Goal: Information Seeking & Learning: Learn about a topic

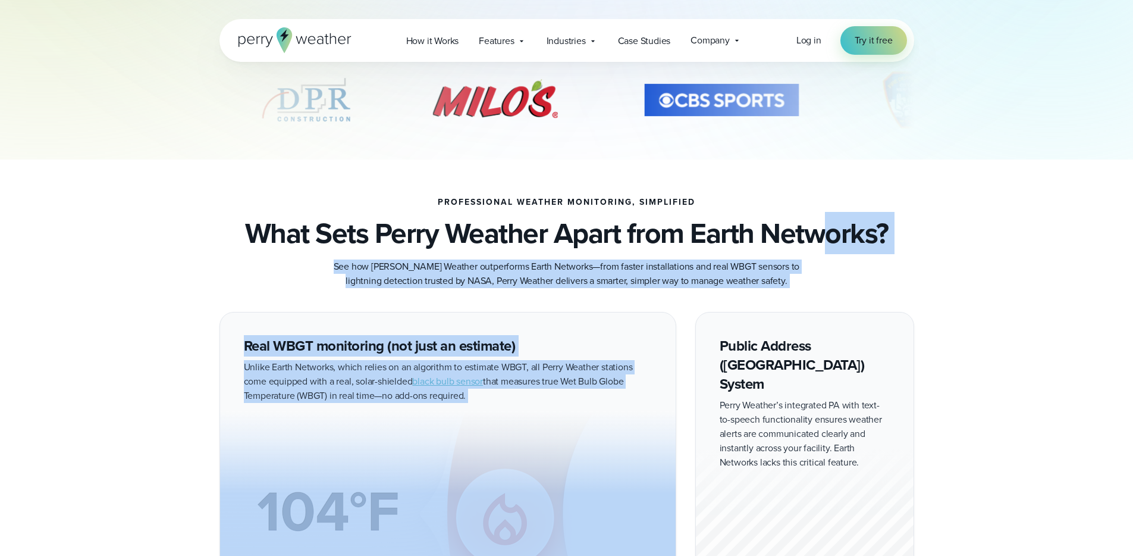
drag, startPoint x: 832, startPoint y: 317, endPoint x: 823, endPoint y: 317, distance: 8.9
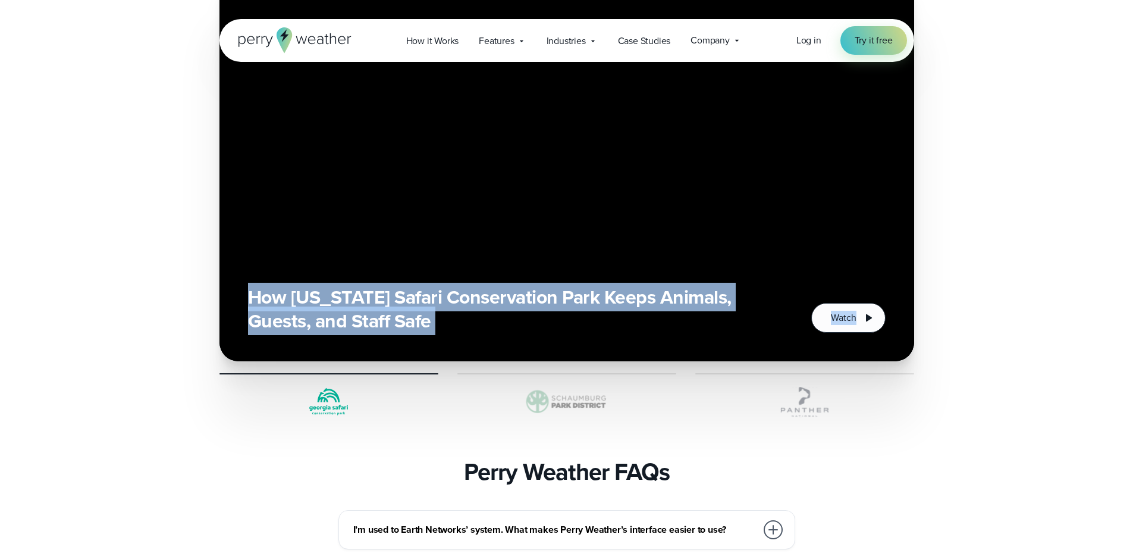
scroll to position [2570, 0]
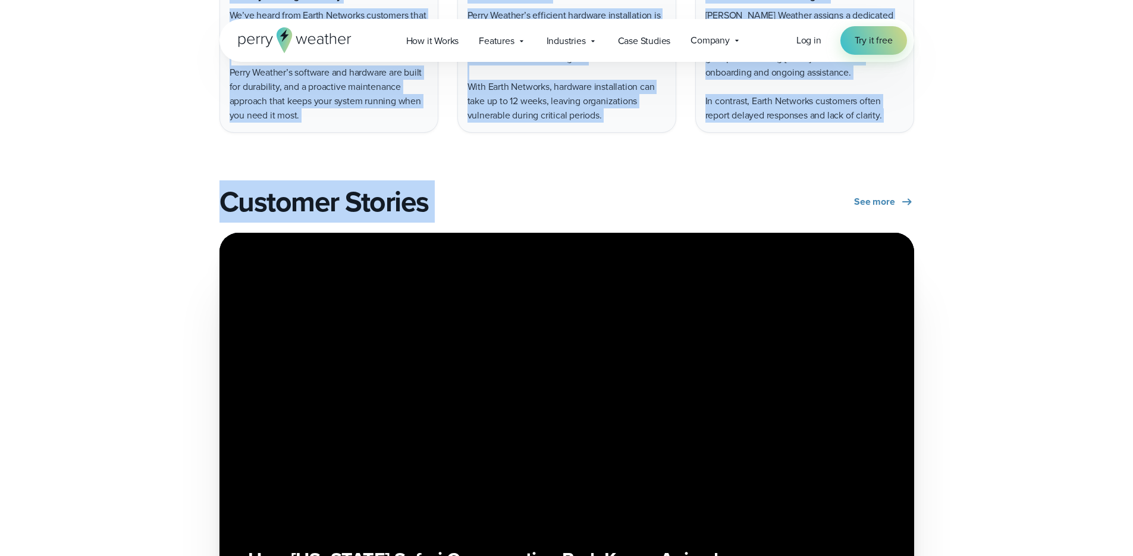
drag, startPoint x: 372, startPoint y: 170, endPoint x: 851, endPoint y: 109, distance: 482.7
copy div "Lorem Ipsumdo si Ametc Adipisci: Elits do eiu temp inc ut laboreetdolo? Magna A…"
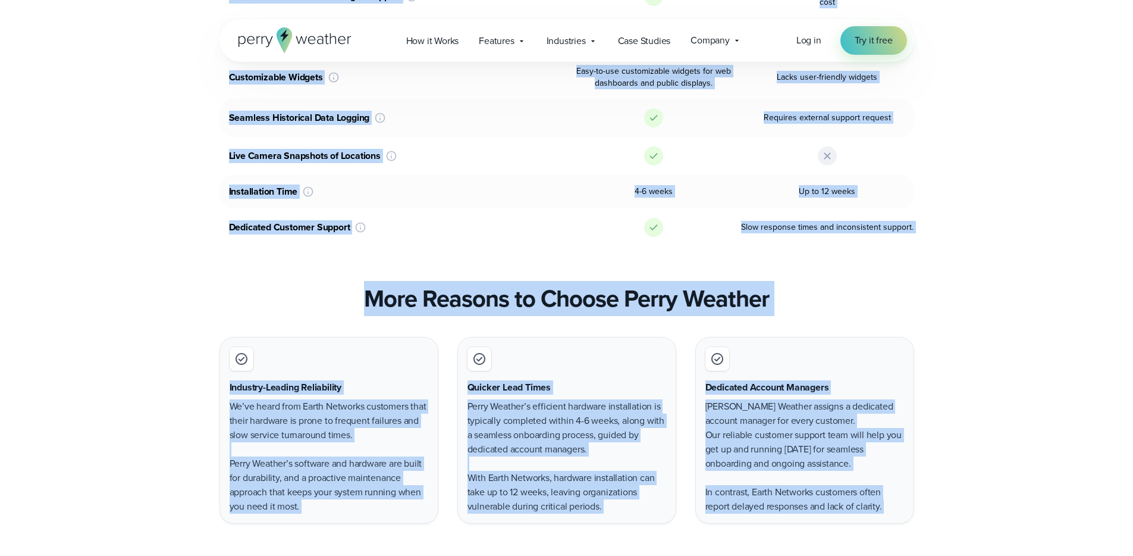
scroll to position [1593, 0]
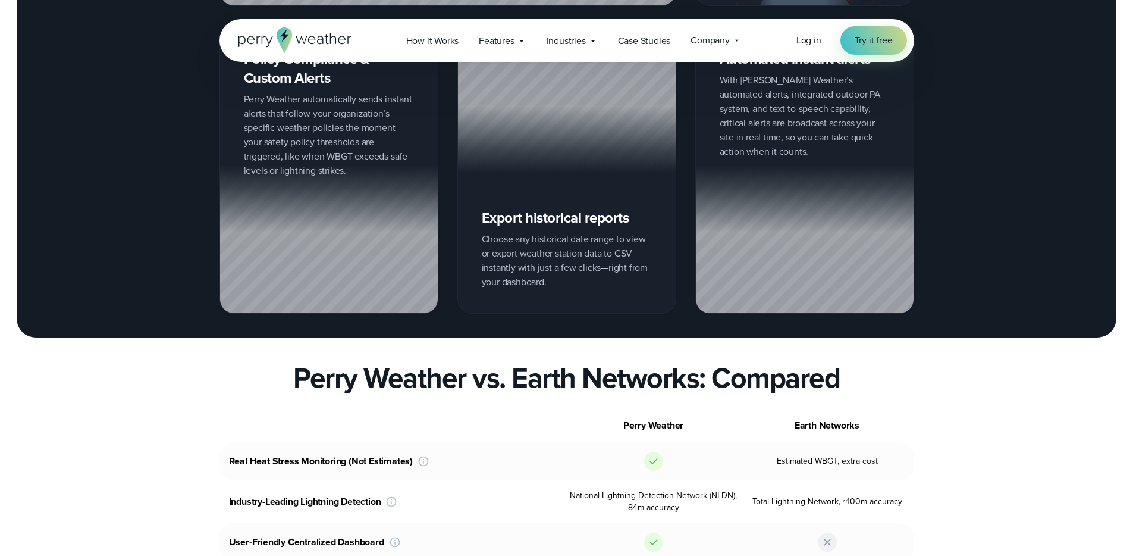
click at [556, 490] on div "Industry-Leading Lightning Detection Perry Weather leverages the National Light…" at bounding box center [393, 502] width 347 height 24
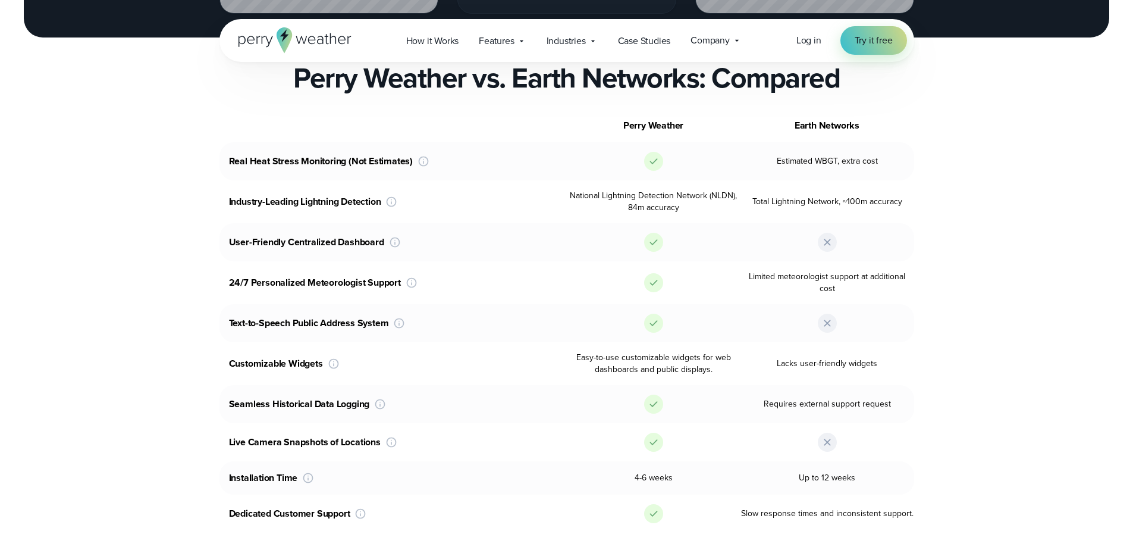
scroll to position [1894, 0]
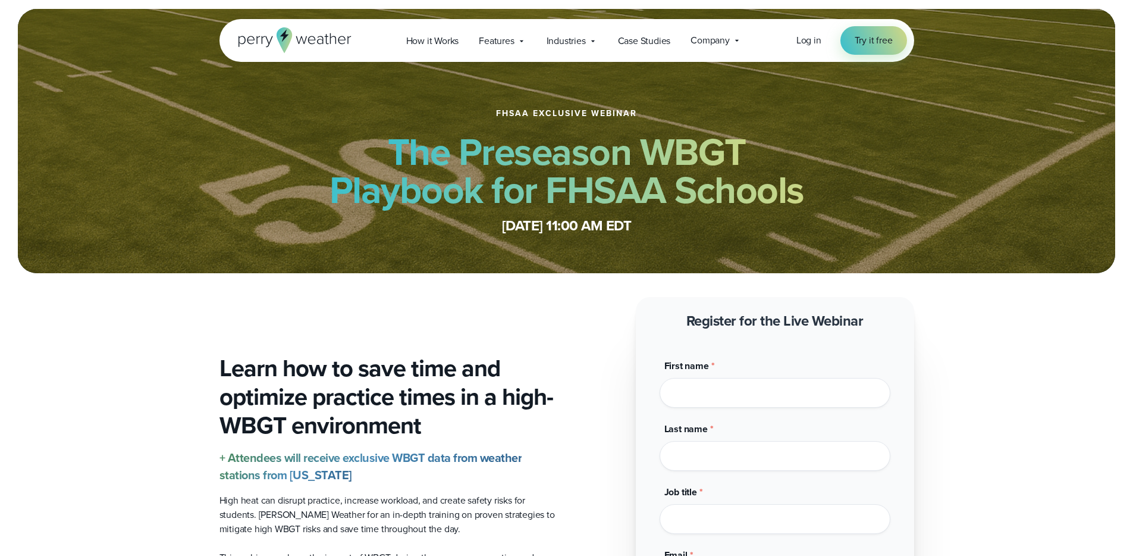
scroll to position [2, 0]
